Goal: Task Accomplishment & Management: Manage account settings

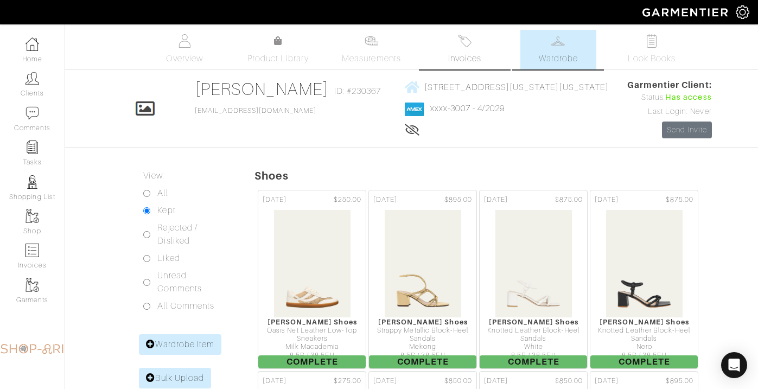
click at [458, 42] on img at bounding box center [465, 41] width 14 height 14
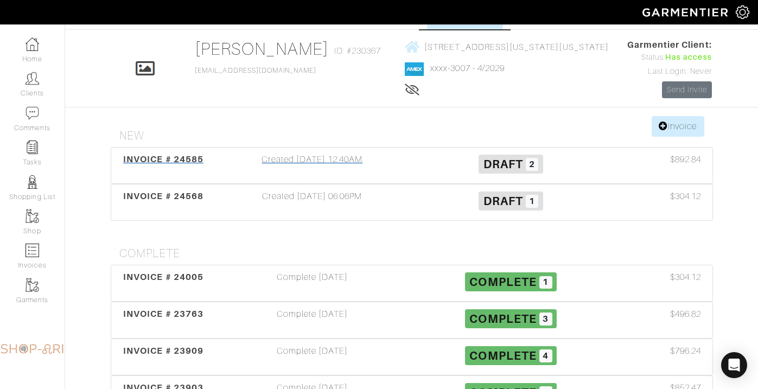
scroll to position [56, 0]
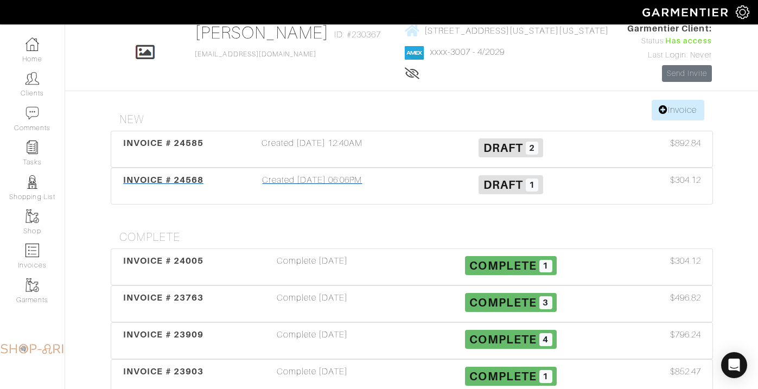
click at [328, 188] on div "Created [DATE] 06:06PM" at bounding box center [312, 186] width 199 height 25
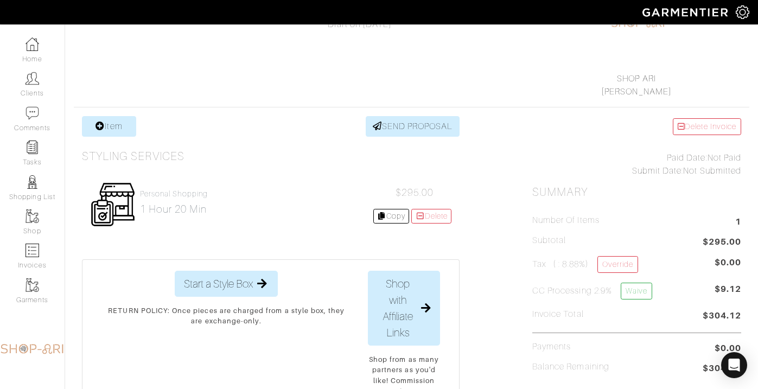
scroll to position [133, 0]
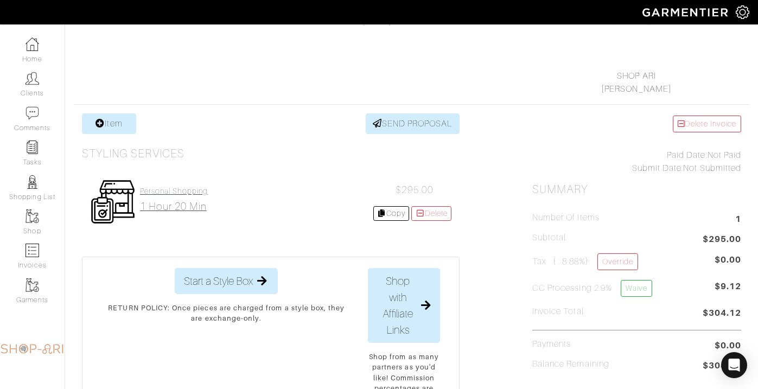
click at [182, 197] on link "Personal Shopping 1 hour 20 min" at bounding box center [174, 200] width 68 height 26
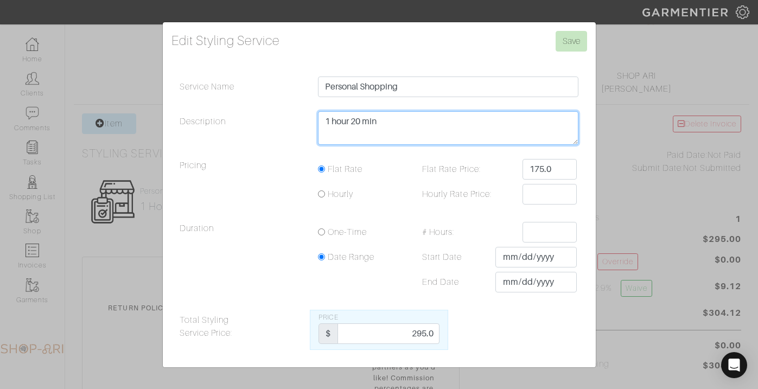
click at [399, 126] on textarea "1 hour 20 min" at bounding box center [448, 128] width 261 height 34
click at [362, 120] on textarea "1 hour 20 min" at bounding box center [448, 128] width 261 height 34
type textarea "2 hours 15 mins"
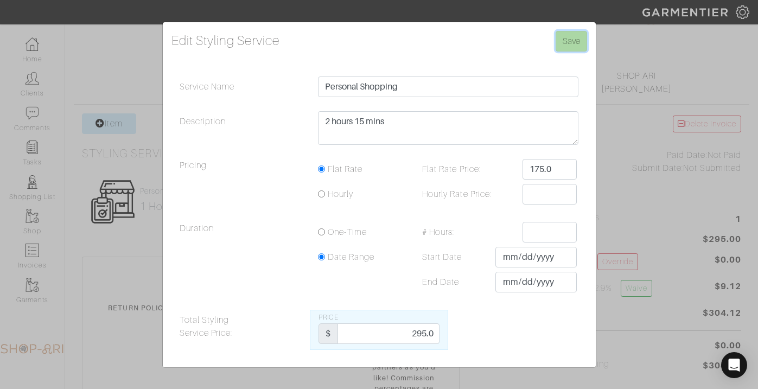
click at [562, 41] on input "Save" at bounding box center [570, 41] width 31 height 21
